Goal: Task Accomplishment & Management: Manage account settings

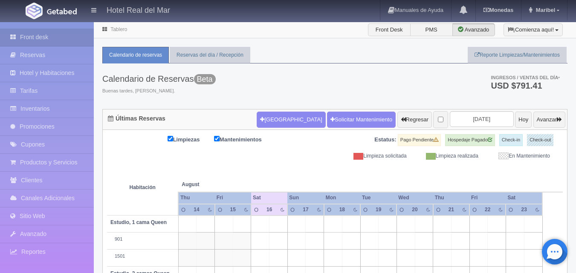
click at [35, 107] on link "Inventarios" at bounding box center [47, 108] width 94 height 17
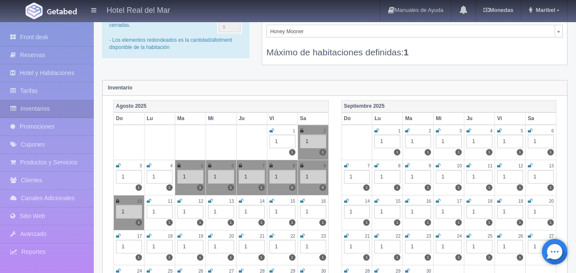
scroll to position [43, 0]
click at [303, 201] on icon at bounding box center [302, 200] width 5 height 5
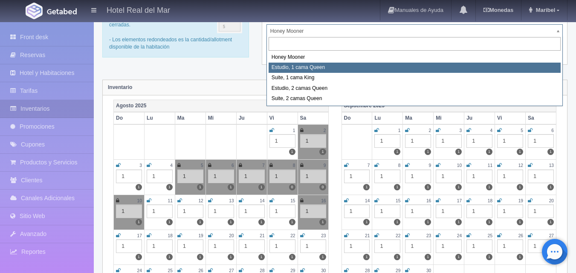
select select "2268"
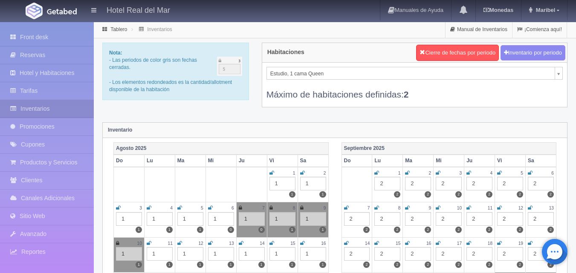
click at [304, 244] on icon at bounding box center [302, 243] width 5 height 5
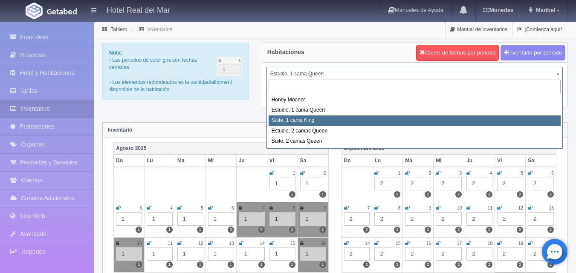
select select "2269"
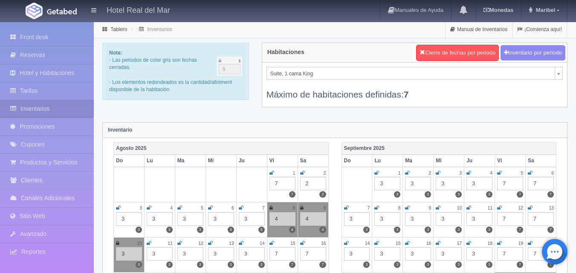
click at [303, 244] on icon at bounding box center [302, 243] width 5 height 5
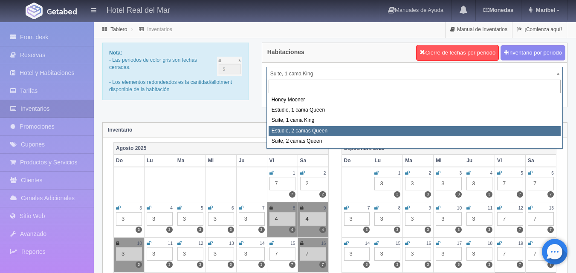
select select "2270"
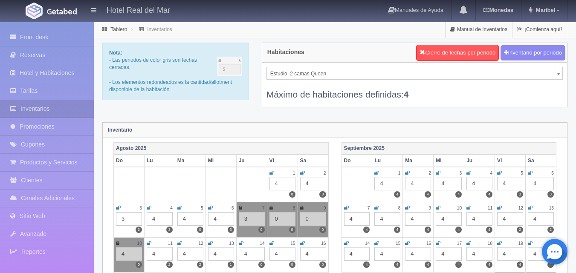
click at [304, 241] on icon at bounding box center [302, 243] width 5 height 5
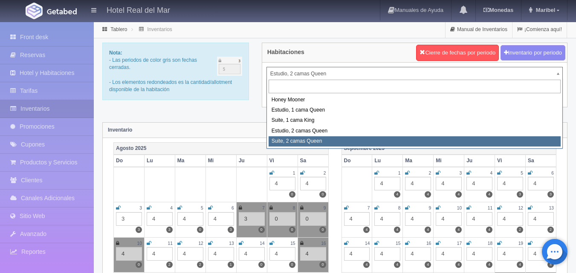
select select "2271"
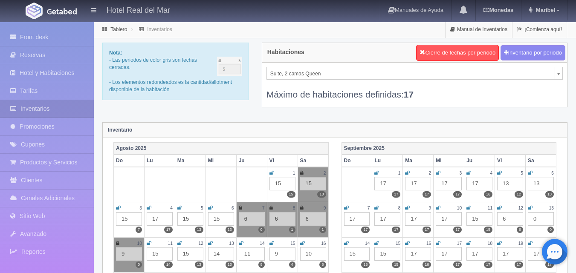
click at [305, 243] on icon at bounding box center [302, 243] width 5 height 5
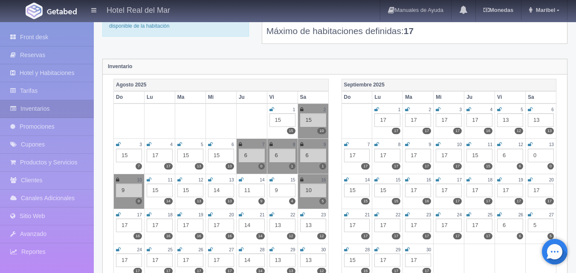
scroll to position [85, 0]
